Goal: Complete application form: Complete application form

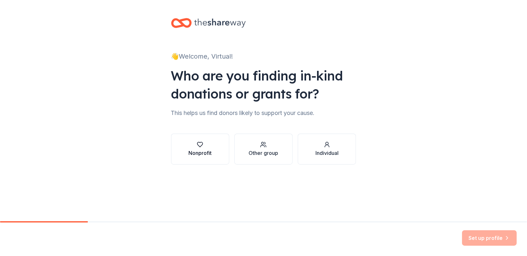
click at [198, 152] on div "Nonprofit" at bounding box center [200, 153] width 23 height 8
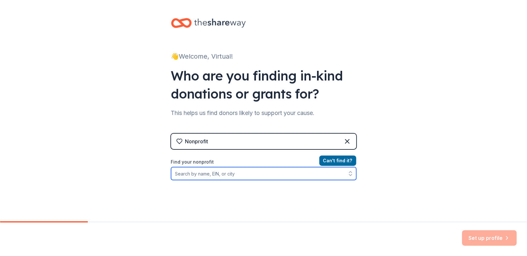
click at [193, 173] on input "Find your nonprofit" at bounding box center [263, 173] width 185 height 13
type input "Women just like me"
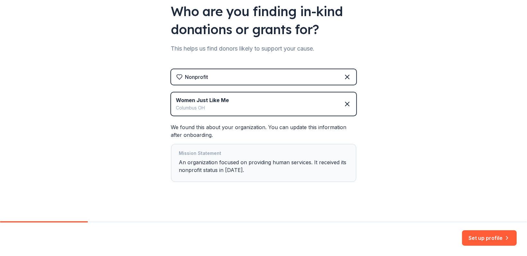
scroll to position [69, 0]
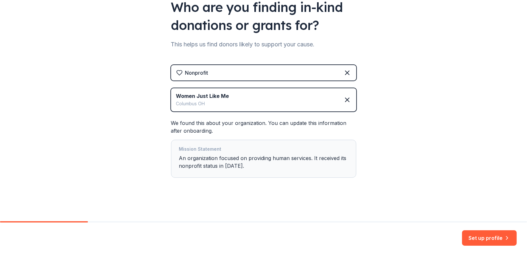
click at [252, 160] on div "Mission Statement An organization focused on providing human services. It recei…" at bounding box center [263, 158] width 169 height 27
click at [482, 237] on button "Set up profile" at bounding box center [489, 237] width 55 height 15
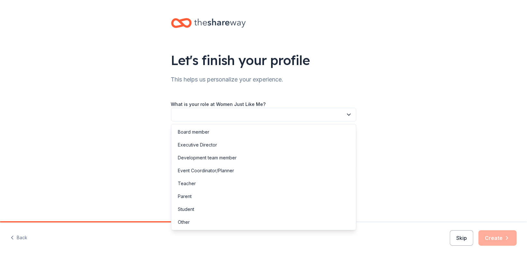
click at [242, 119] on button "button" at bounding box center [263, 115] width 185 height 14
click at [186, 223] on div "Other" at bounding box center [184, 222] width 12 height 8
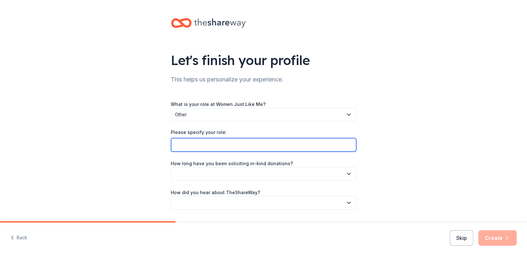
click at [195, 142] on input "Please specify your role:" at bounding box center [263, 145] width 185 height 14
type input "Administrative Support"
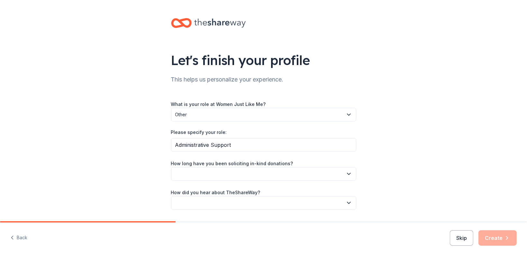
click at [227, 176] on button "button" at bounding box center [263, 174] width 185 height 14
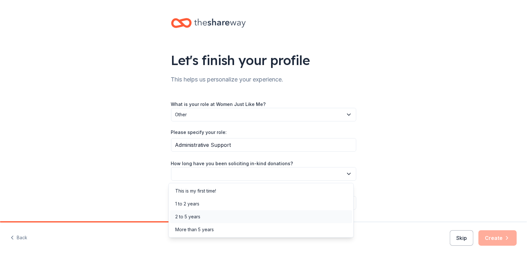
click at [192, 217] on div "2 to 5 years" at bounding box center [187, 217] width 25 height 8
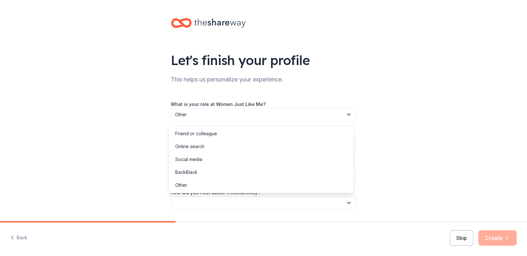
click at [206, 202] on button "button" at bounding box center [263, 203] width 185 height 14
click at [189, 150] on div "Online search" at bounding box center [189, 147] width 29 height 8
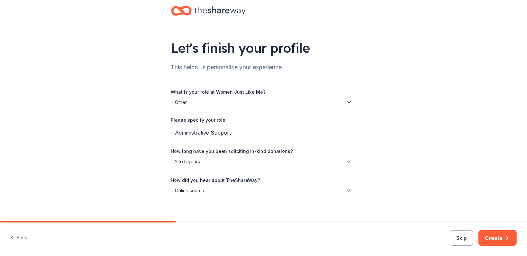
scroll to position [19, 0]
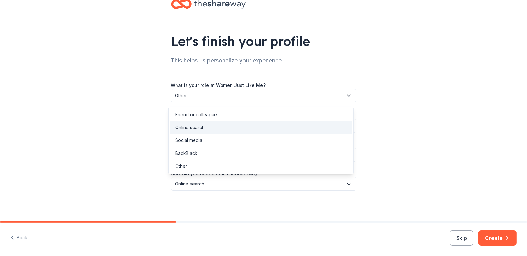
click at [223, 181] on span "Online search" at bounding box center [259, 184] width 168 height 8
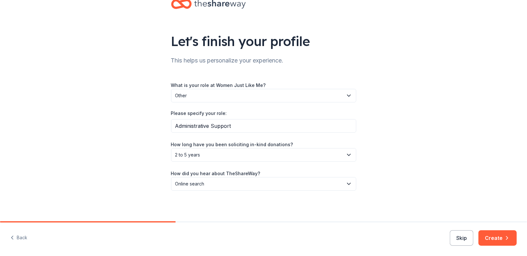
click at [223, 181] on span "Online search" at bounding box center [259, 184] width 168 height 8
click at [490, 241] on button "Create" at bounding box center [498, 237] width 38 height 15
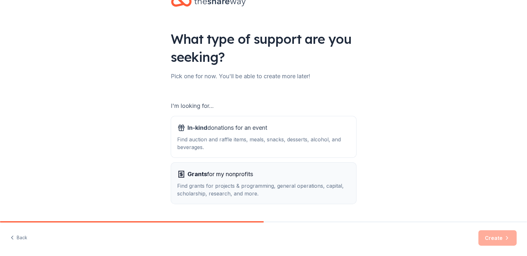
scroll to position [39, 0]
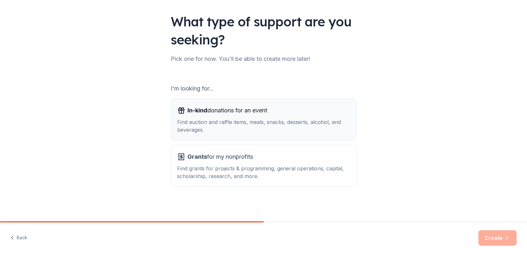
click at [230, 123] on div "Find auction and raffle items, meals, snacks, desserts, alcohol, and beverages." at bounding box center [264, 125] width 172 height 15
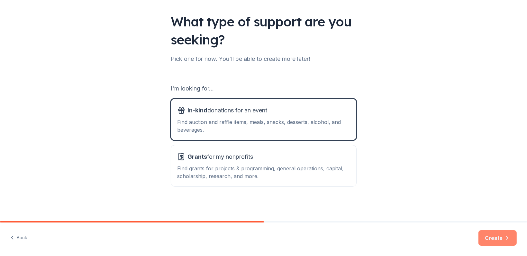
click at [491, 238] on button "Create" at bounding box center [498, 237] width 38 height 15
click at [242, 160] on span "Grants for my nonprofits" at bounding box center [221, 157] width 66 height 10
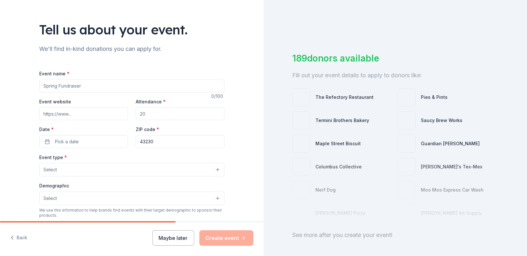
scroll to position [43, 0]
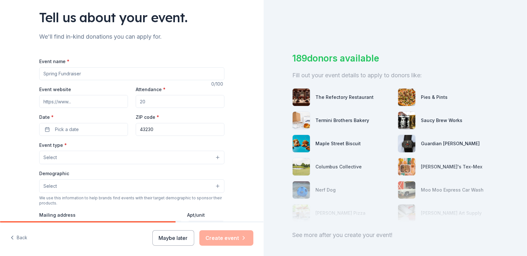
click at [74, 74] on input "Event name *" at bounding box center [131, 73] width 185 height 13
click at [80, 72] on input "Event name *" at bounding box center [131, 73] width 185 height 13
paste input "Loving Yourself Event"
click at [80, 72] on input "Loving Yourself Event" at bounding box center [131, 73] width 185 height 13
type input "Loving Yourself Event"
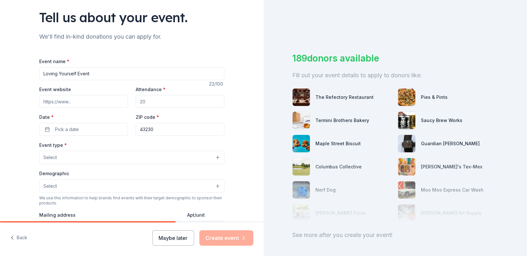
click at [151, 102] on input "Attendance *" at bounding box center [180, 101] width 89 height 13
type input "60"
click at [60, 130] on span "Pick a date" at bounding box center [67, 129] width 24 height 8
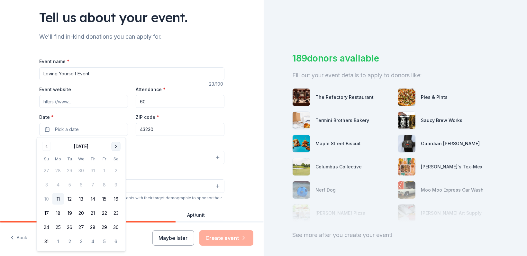
click at [118, 144] on button "Go to next month" at bounding box center [116, 146] width 9 height 9
click at [117, 170] on button "6" at bounding box center [116, 171] width 12 height 12
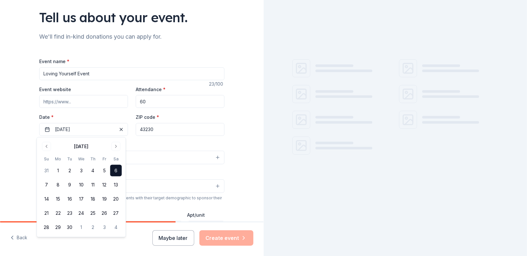
click at [168, 143] on div "Event type * Select" at bounding box center [131, 152] width 185 height 23
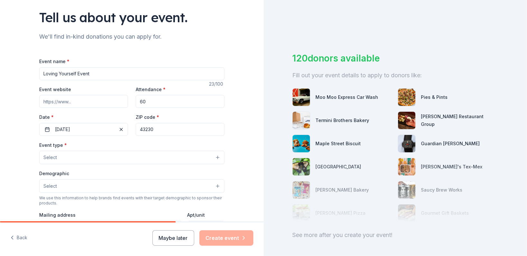
click at [213, 159] on button "Select" at bounding box center [131, 158] width 185 height 14
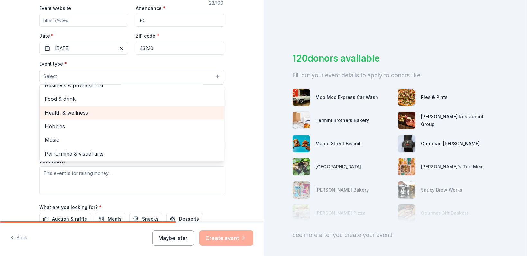
scroll to position [129, 0]
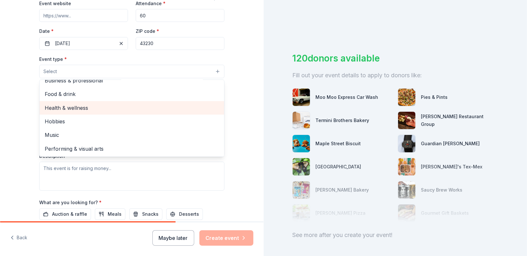
click at [67, 107] on span "Health & wellness" at bounding box center [132, 108] width 174 height 8
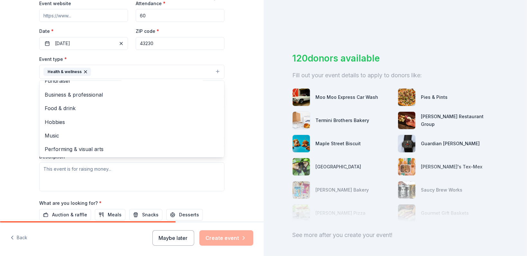
click at [247, 140] on div "Tell us about your event. We'll find in-kind donations you can apply for. Event…" at bounding box center [132, 85] width 264 height 429
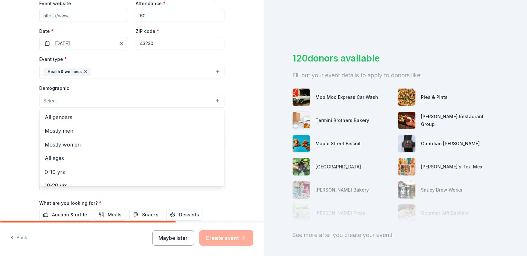
click at [213, 101] on button "Select" at bounding box center [131, 101] width 185 height 14
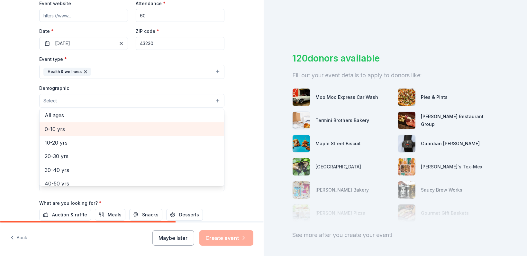
scroll to position [0, 0]
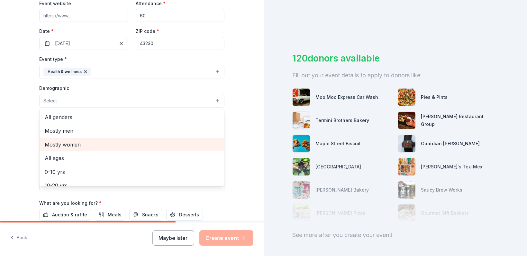
click at [70, 143] on span "Mostly women" at bounding box center [132, 144] width 174 height 8
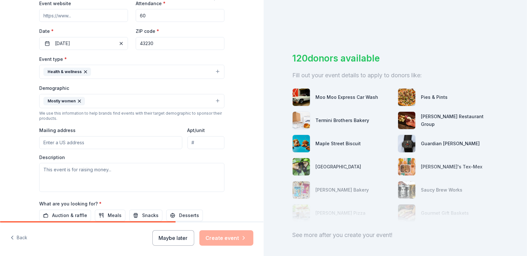
click at [92, 100] on button "Mostly women" at bounding box center [131, 101] width 185 height 14
click at [217, 100] on button "Mostly women" at bounding box center [131, 101] width 185 height 14
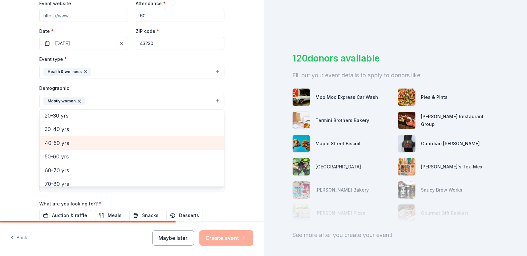
scroll to position [89, 0]
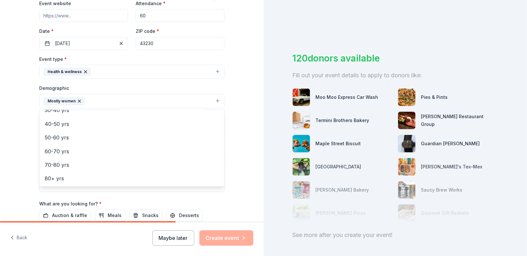
click at [243, 111] on div "Tell us about your event. We'll find in-kind donations you can apply for. Event…" at bounding box center [132, 86] width 264 height 430
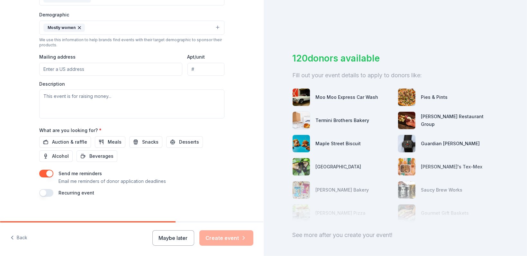
scroll to position [208, 0]
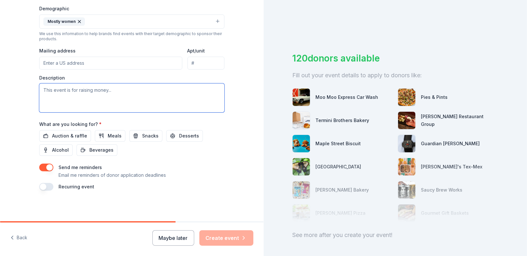
click at [73, 92] on textarea at bounding box center [131, 97] width 185 height 29
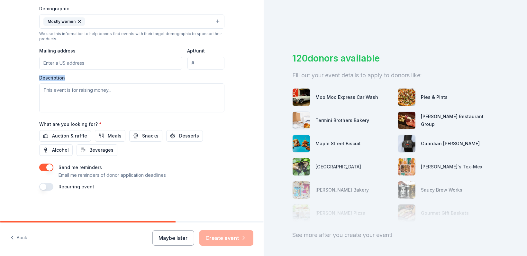
drag, startPoint x: 36, startPoint y: 74, endPoint x: 67, endPoint y: 76, distance: 30.6
click at [67, 76] on div "Tell us about your event. We'll find in-kind donations you can apply for. Event…" at bounding box center [132, 7] width 206 height 430
copy label "Description"
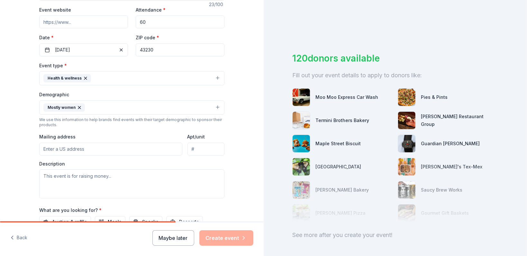
click at [70, 163] on div "Description" at bounding box center [131, 180] width 185 height 38
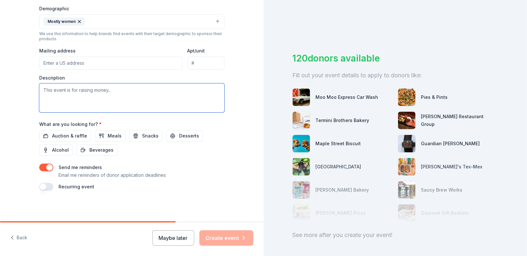
click at [55, 88] on textarea at bounding box center [131, 97] width 185 height 29
paste textarea "Loving Yourself Event – Youth Suicide Prevention & Mental Health Awareness is m…"
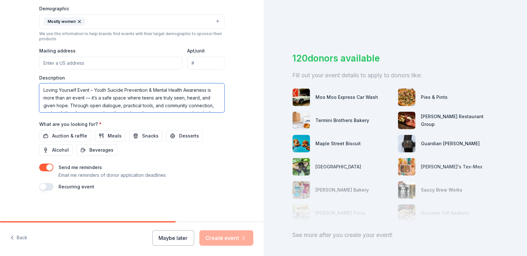
scroll to position [12, 0]
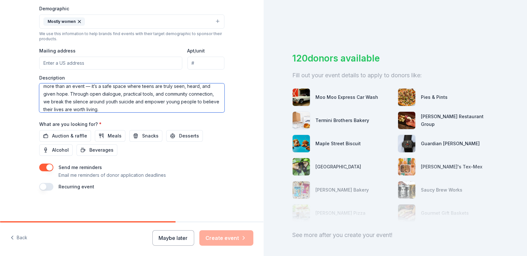
click at [87, 88] on textarea "Loving Yourself Event – Youth Suicide Prevention & Mental Health Awareness is m…" at bounding box center [131, 97] width 185 height 29
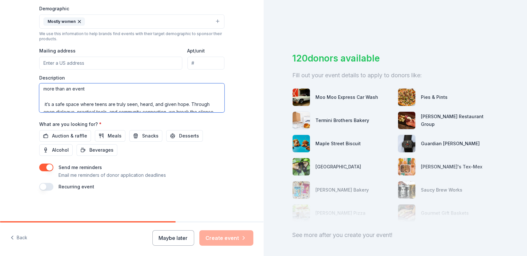
scroll to position [0, 0]
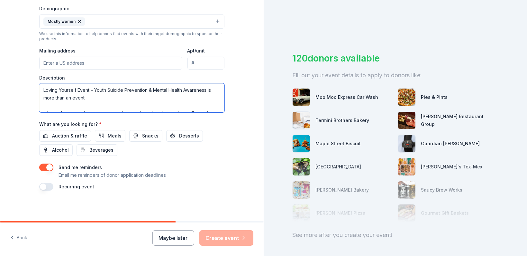
click at [42, 105] on textarea "Loving Yourself Event – Youth Suicide Prevention & Mental Health Awareness is m…" at bounding box center [131, 97] width 185 height 29
click at [40, 106] on textarea "Loving Yourself Event – Youth Suicide Prevention & Mental Health Awareness is m…" at bounding box center [131, 97] width 185 height 29
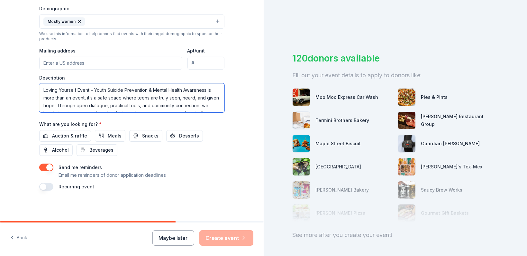
type textarea "Loving Yourself Event – Youth Suicide Prevention & Mental Health Awareness is m…"
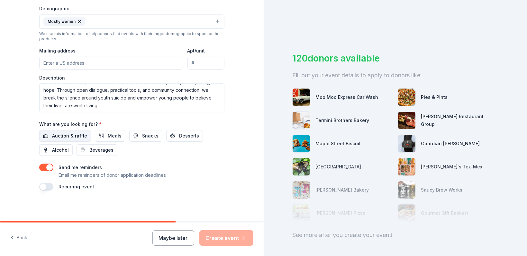
click at [73, 135] on span "Auction & raffle" at bounding box center [69, 136] width 35 height 8
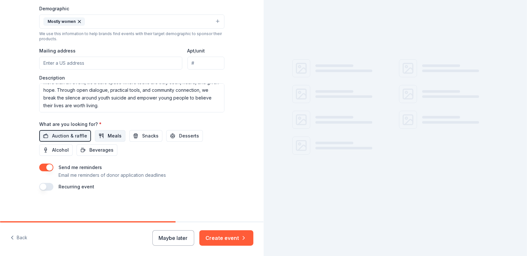
click at [109, 136] on span "Meals" at bounding box center [115, 136] width 14 height 8
click at [146, 138] on span "Snacks" at bounding box center [150, 136] width 16 height 8
click at [182, 136] on span "Desserts" at bounding box center [189, 136] width 20 height 8
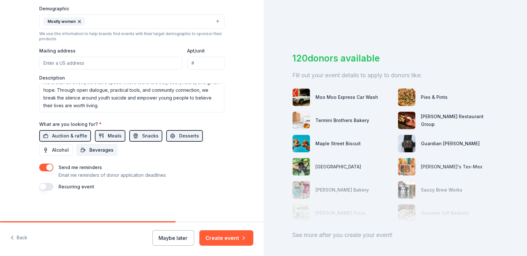
click at [106, 151] on span "Beverages" at bounding box center [101, 150] width 24 height 8
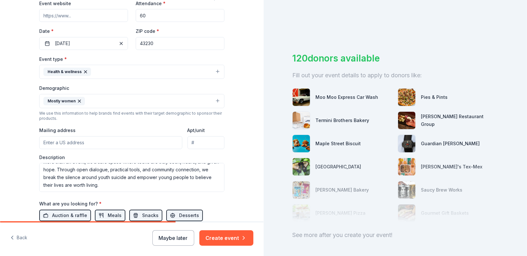
scroll to position [122, 0]
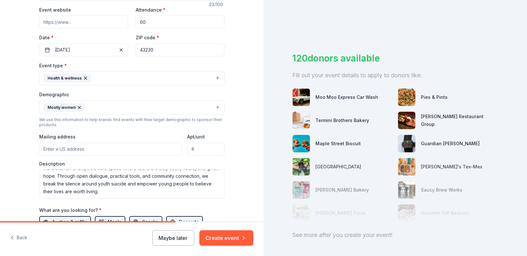
click at [95, 148] on input "Mailing address" at bounding box center [110, 149] width 143 height 13
click at [396, 9] on div "120 donors available Fill out your event details to apply to donors like: Moo M…" at bounding box center [396, 128] width 264 height 256
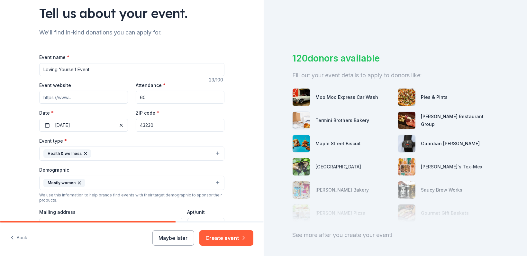
scroll to position [36, 0]
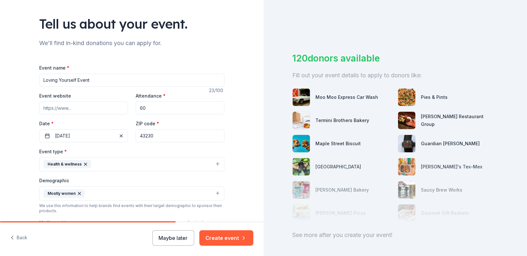
click at [148, 110] on input "60" at bounding box center [180, 107] width 89 height 13
type input "6"
type input "100"
click at [153, 134] on input "43230" at bounding box center [180, 135] width 89 height 13
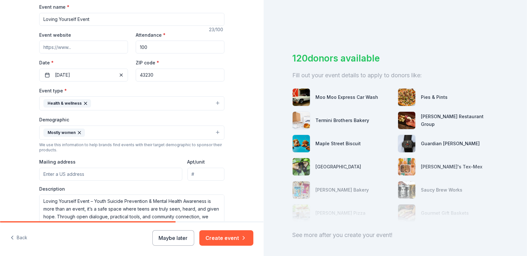
scroll to position [122, 0]
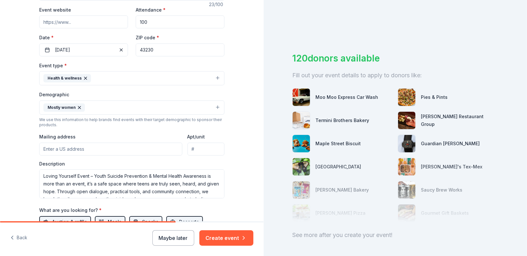
click at [80, 150] on input "Mailing address" at bounding box center [110, 149] width 143 height 13
paste input "[STREET_ADDRESS]"
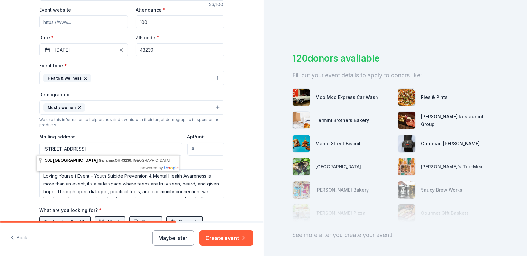
type input "[STREET_ADDRESS]"
click at [163, 47] on input "43230" at bounding box center [180, 49] width 89 height 13
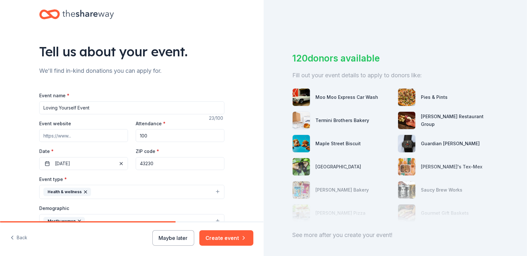
scroll to position [0, 0]
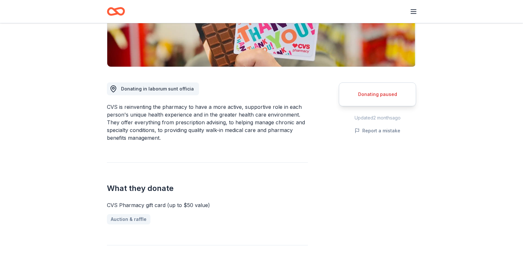
scroll to position [129, 0]
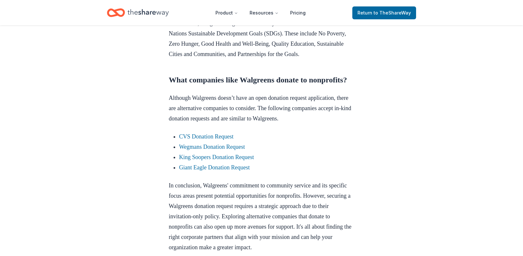
scroll to position [472, 0]
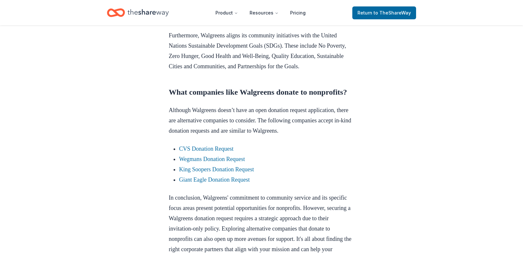
click at [269, 61] on p "Furthermore, Walgreens aligns its community initiatives with the United Nations…" at bounding box center [261, 50] width 185 height 41
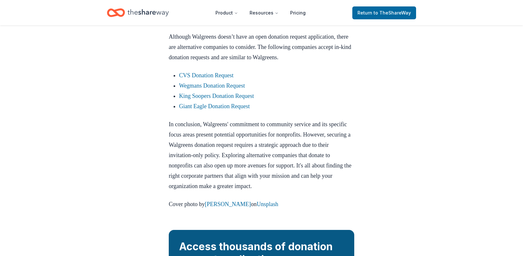
scroll to position [558, 0]
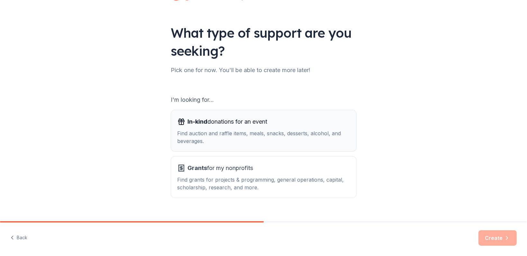
scroll to position [39, 0]
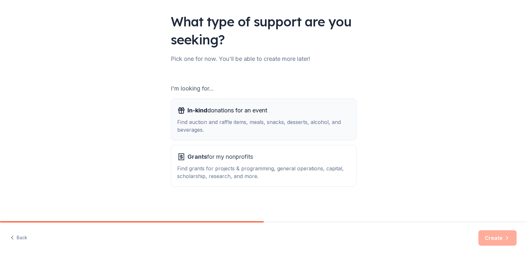
click at [232, 117] on div "In-kind donations for an event Find auction and raffle items, meals, snacks, de…" at bounding box center [264, 119] width 172 height 28
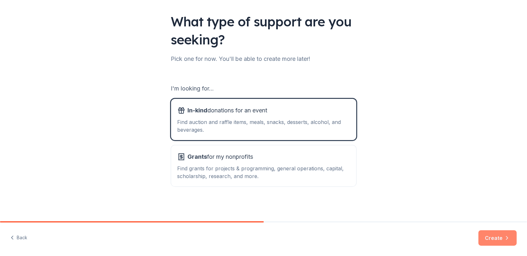
click at [496, 242] on button "Create" at bounding box center [498, 237] width 38 height 15
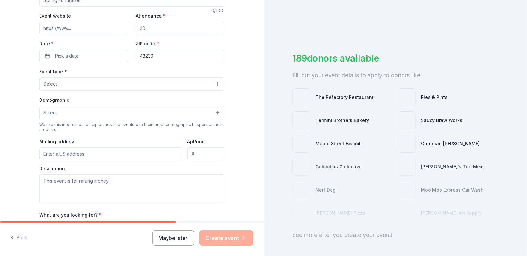
scroll to position [129, 0]
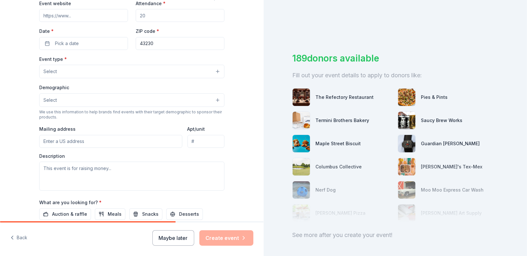
click at [89, 140] on input "Mailing address" at bounding box center [110, 141] width 143 height 13
click at [143, 122] on div "Event type * Select Demographic Select We use this information to help brands f…" at bounding box center [131, 122] width 185 height 135
click at [88, 140] on input "Mailing address" at bounding box center [110, 141] width 143 height 13
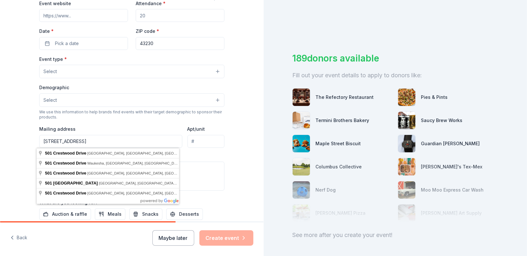
click at [54, 140] on input "[STREET_ADDRESS]" at bounding box center [110, 141] width 143 height 13
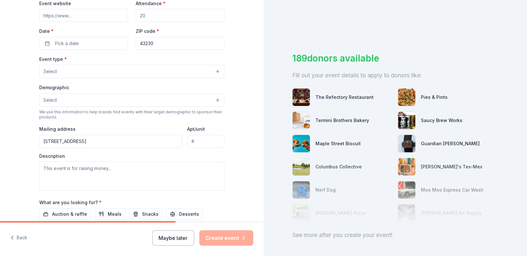
type input "[STREET_ADDRESS]"
click at [198, 141] on input "Apt/unit" at bounding box center [206, 141] width 37 height 13
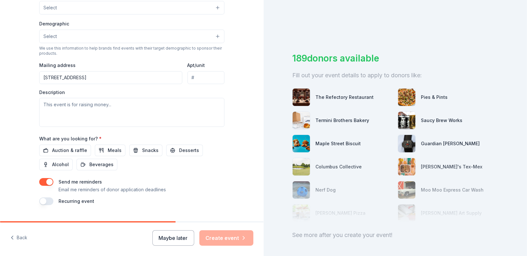
scroll to position [207, 0]
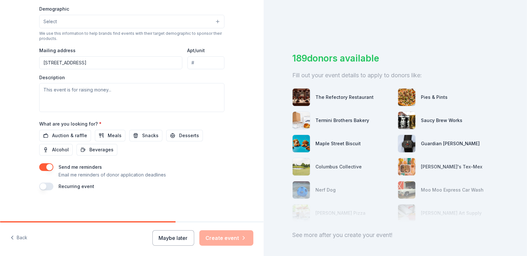
drag, startPoint x: 135, startPoint y: 60, endPoint x: 37, endPoint y: 60, distance: 97.5
click at [29, 63] on div "Tell us about your event. We'll find in-kind donations you can apply for. Event…" at bounding box center [132, 7] width 206 height 428
click at [172, 50] on div "Mailing address [STREET_ADDRESS]" at bounding box center [110, 57] width 143 height 23
